Goal: Transaction & Acquisition: Book appointment/travel/reservation

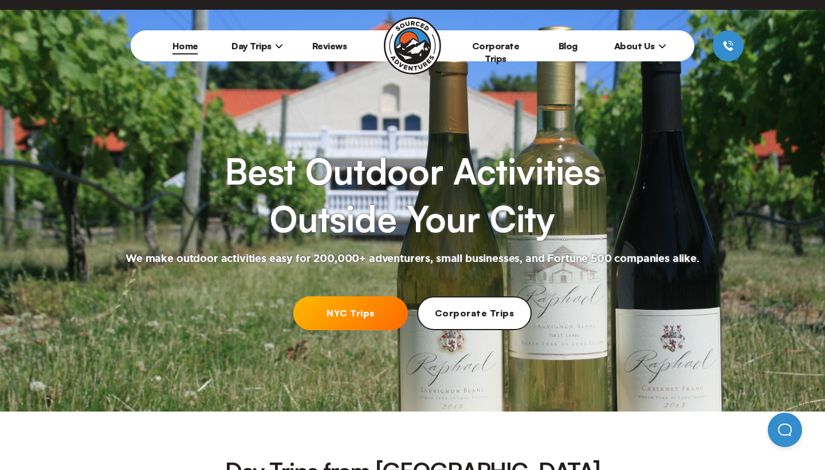
scroll to position [21, 0]
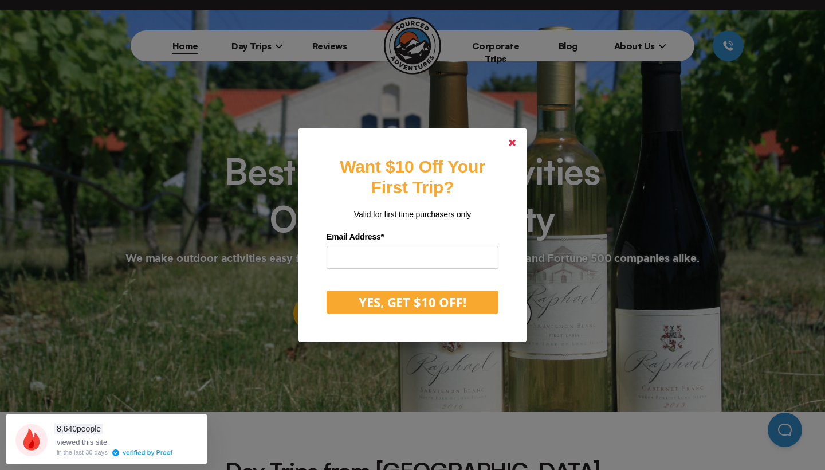
click at [512, 140] on icon at bounding box center [511, 142] width 7 height 7
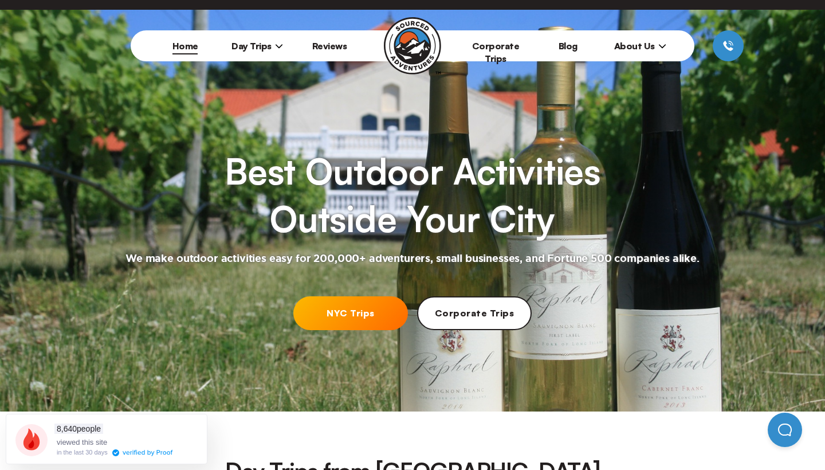
click at [361, 310] on link "NYC Trips" at bounding box center [350, 313] width 115 height 34
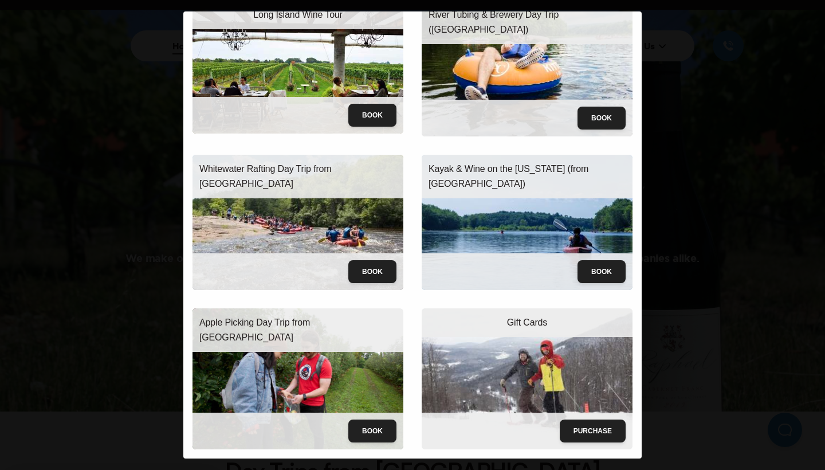
scroll to position [52, 0]
click at [294, 372] on img at bounding box center [297, 378] width 211 height 140
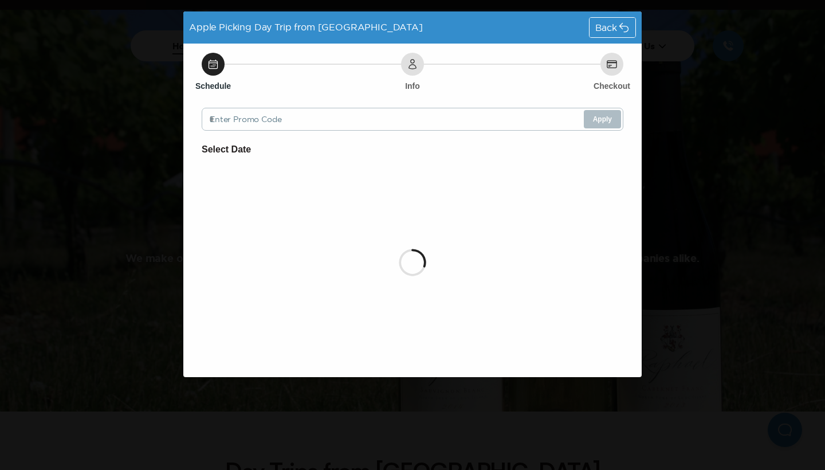
scroll to position [0, 0]
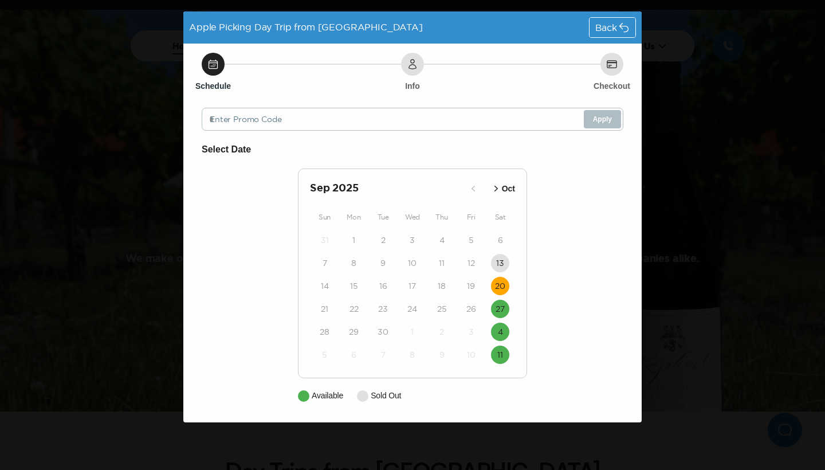
click at [500, 283] on time "20" at bounding box center [500, 285] width 10 height 11
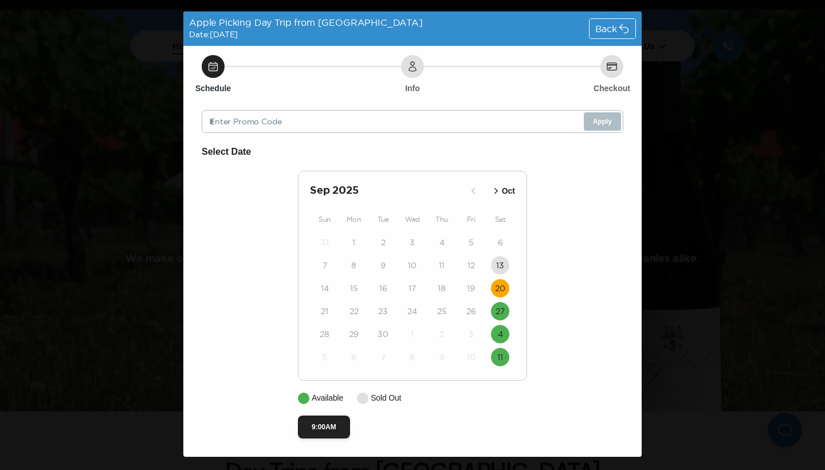
click at [494, 188] on icon "button" at bounding box center [495, 190] width 11 height 11
click at [487, 190] on icon "button" at bounding box center [485, 190] width 11 height 11
click at [503, 310] on time "27" at bounding box center [499, 310] width 9 height 11
click at [503, 332] on button "4" at bounding box center [500, 334] width 18 height 18
click at [502, 353] on time "11" at bounding box center [500, 356] width 6 height 11
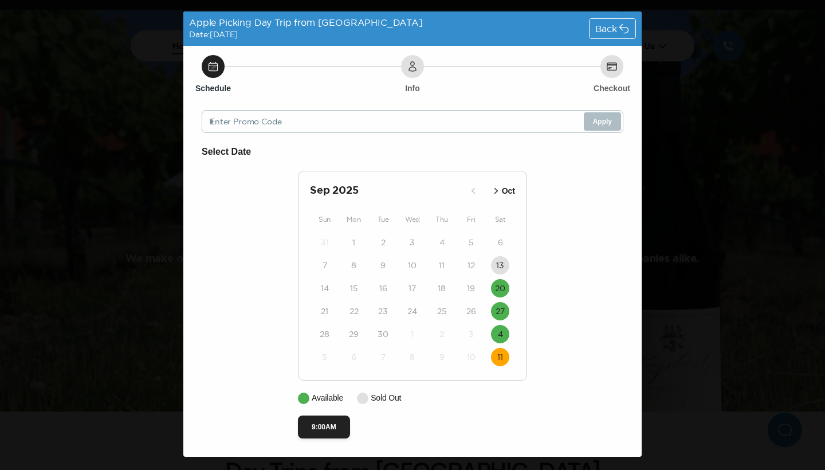
click at [495, 190] on icon "button" at bounding box center [495, 190] width 11 height 11
click at [211, 69] on icon at bounding box center [213, 66] width 9 height 9
click at [609, 72] on icon at bounding box center [611, 66] width 11 height 11
click at [502, 242] on time "4" at bounding box center [500, 241] width 5 height 11
click at [611, 65] on icon at bounding box center [611, 66] width 9 height 7
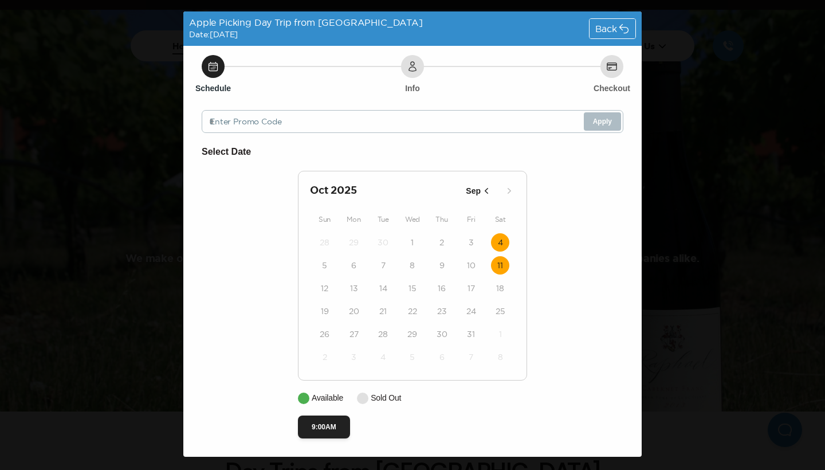
click at [499, 266] on time "11" at bounding box center [500, 264] width 6 height 11
click at [485, 190] on icon "button" at bounding box center [485, 190] width 11 height 11
click at [497, 307] on time "27" at bounding box center [499, 310] width 9 height 11
click at [610, 68] on icon at bounding box center [611, 66] width 11 height 11
click at [603, 31] on span "Back" at bounding box center [606, 28] width 22 height 9
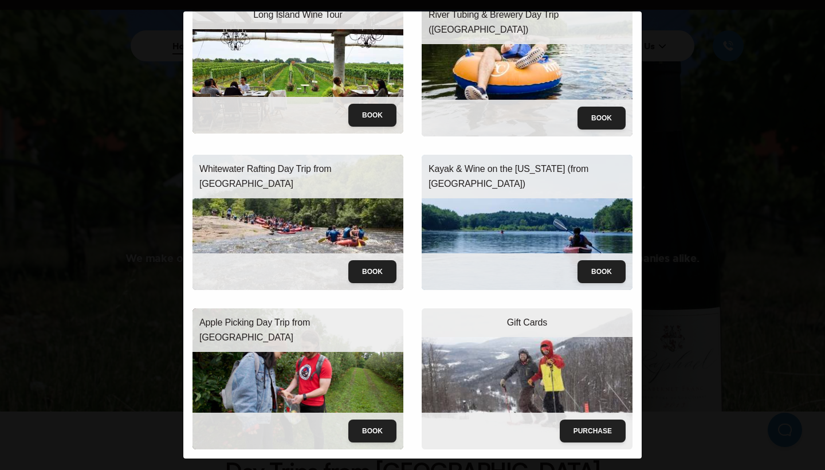
scroll to position [52, 0]
click at [372, 431] on button "Book" at bounding box center [372, 430] width 48 height 23
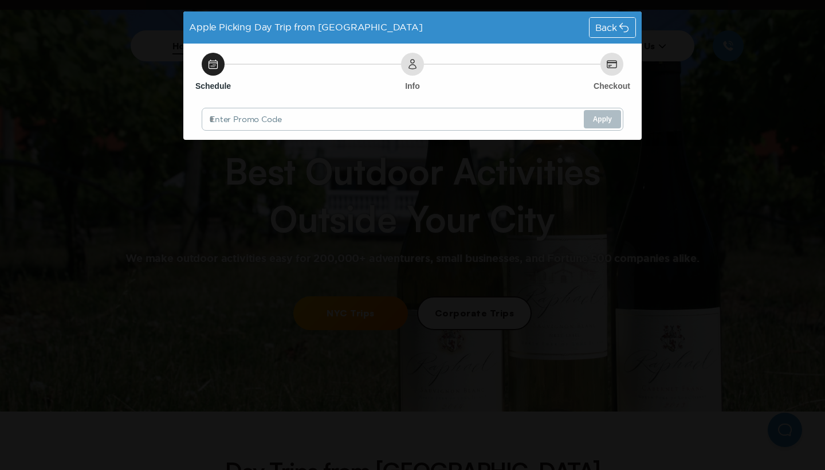
scroll to position [0, 0]
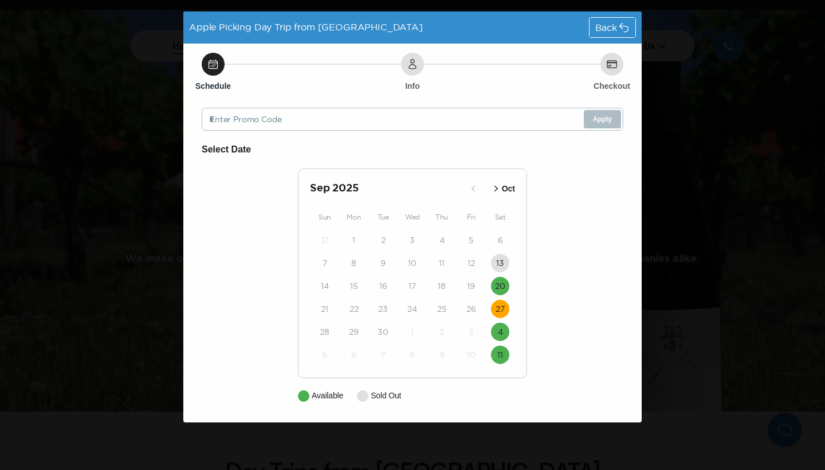
click at [498, 306] on time "27" at bounding box center [499, 308] width 9 height 11
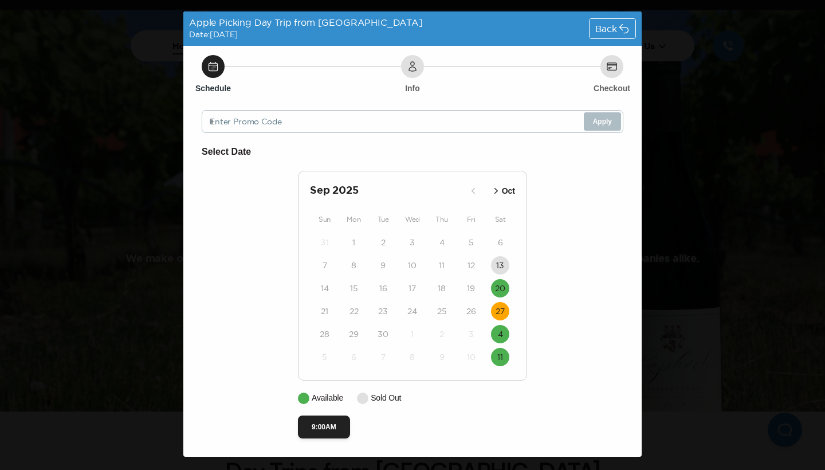
click at [412, 66] on icon at bounding box center [412, 66] width 11 height 11
click at [502, 312] on time "27" at bounding box center [499, 310] width 9 height 11
click at [328, 427] on button "9:00AM" at bounding box center [324, 426] width 52 height 23
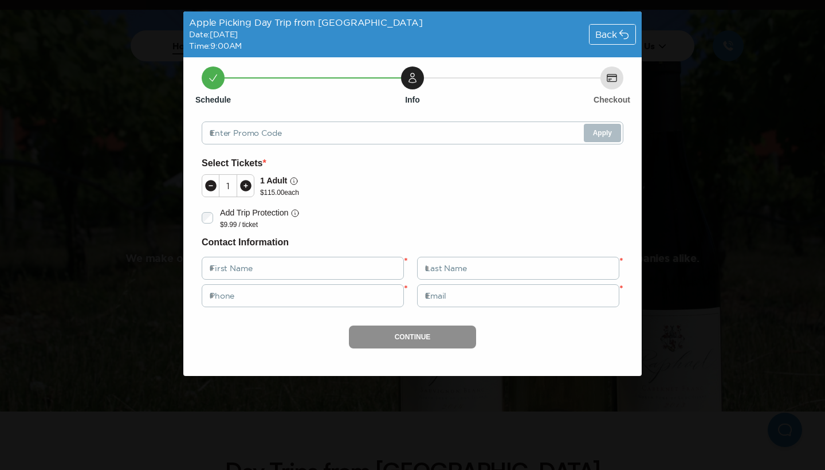
click at [163, 346] on div "Apple Picking Day Trip from NYC Date: Sep 27, 2025 Time: 9:00AM Back Schedule I…" at bounding box center [412, 235] width 825 height 470
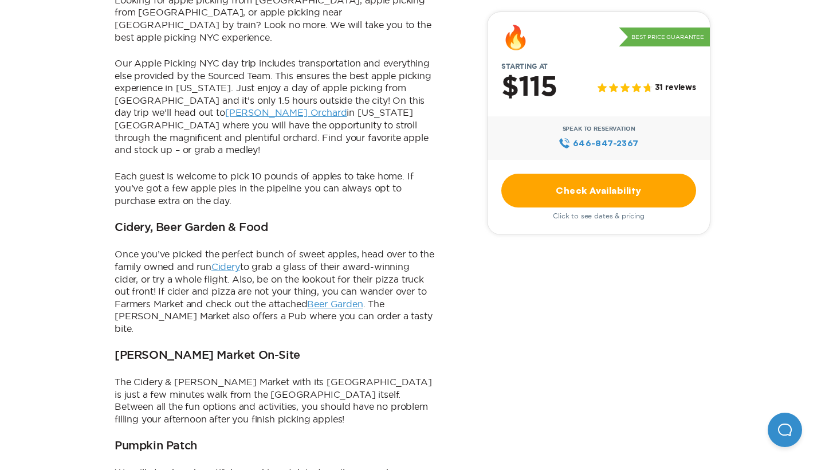
scroll to position [481, 0]
